Goal: Information Seeking & Learning: Check status

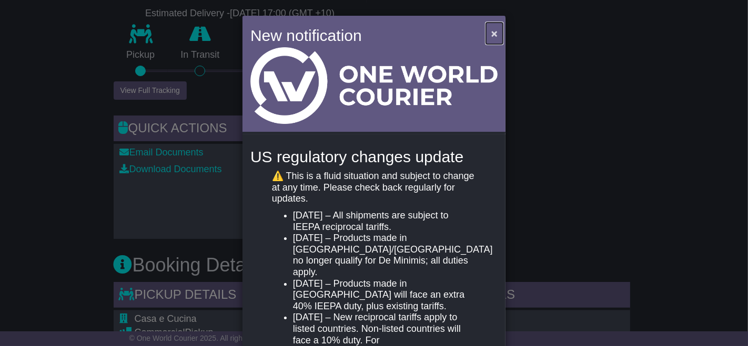
click at [491, 35] on span "×" at bounding box center [494, 33] width 6 height 12
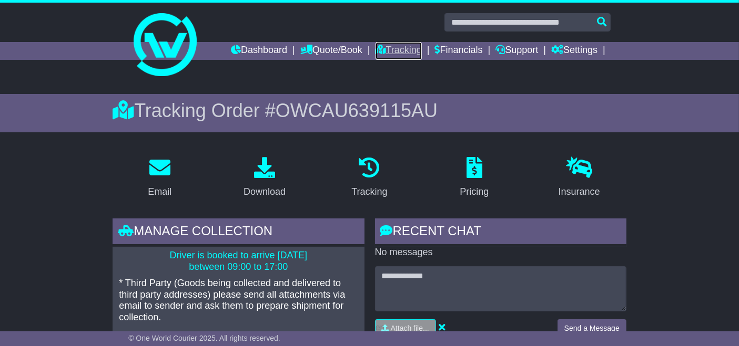
click at [396, 54] on link "Tracking" at bounding box center [398, 51] width 46 height 18
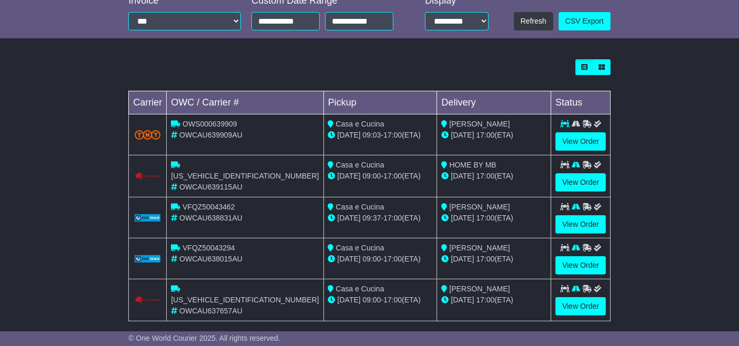
scroll to position [320, 0]
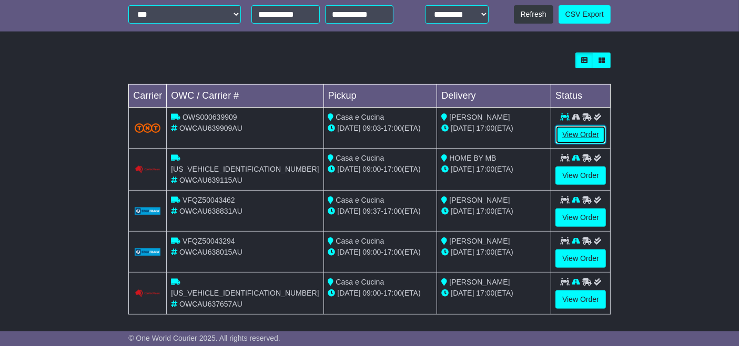
click at [576, 138] on link "View Order" at bounding box center [580, 135] width 50 height 18
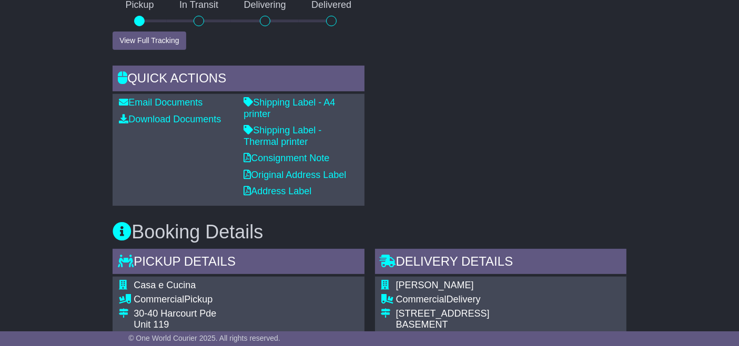
scroll to position [447, 0]
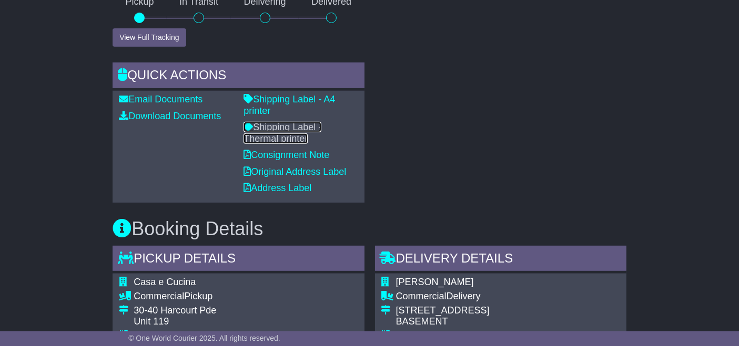
click at [321, 122] on link "Shipping Label - Thermal printer" at bounding box center [282, 133] width 78 height 22
